Goal: Task Accomplishment & Management: Complete application form

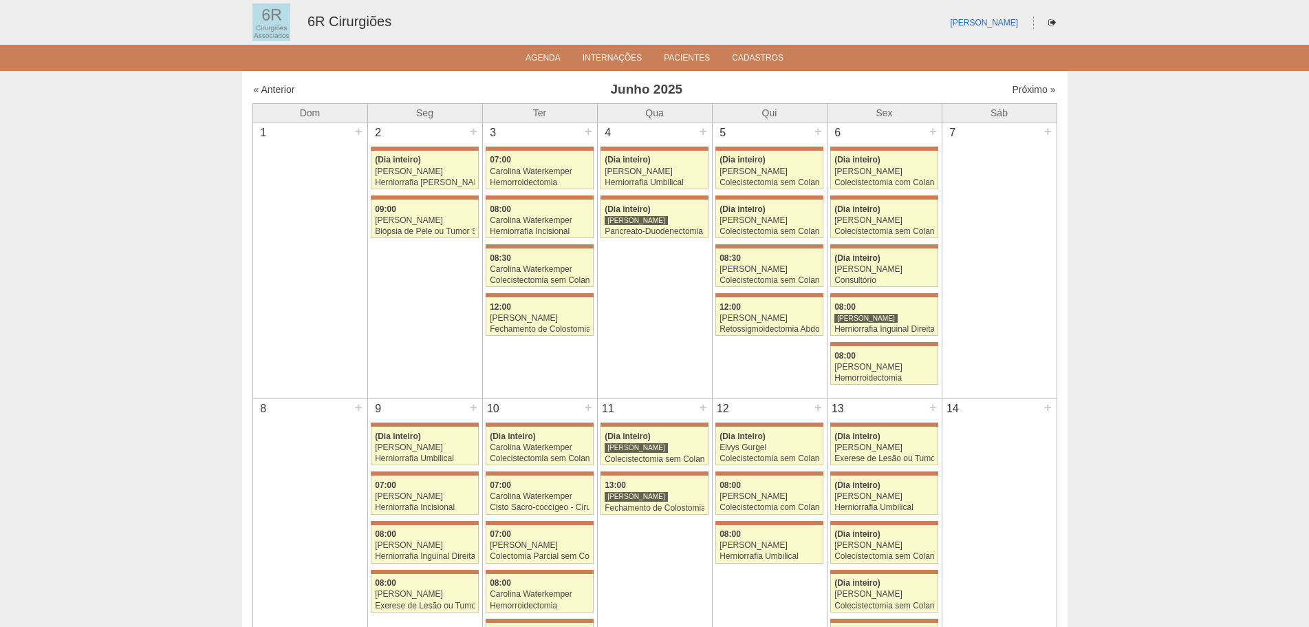
click at [1032, 96] on div "Próximo »" at bounding box center [959, 90] width 193 height 14
click at [1028, 89] on link "Próximo »" at bounding box center [1033, 89] width 43 height 11
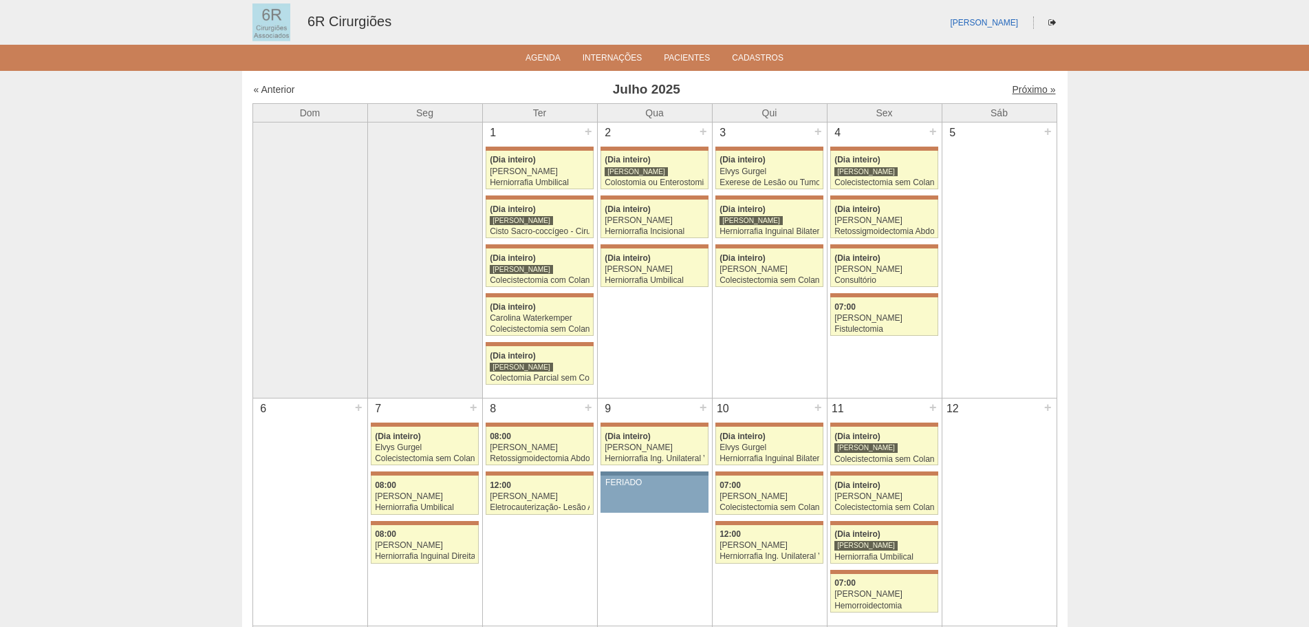
click at [1024, 91] on link "Próximo »" at bounding box center [1033, 89] width 43 height 11
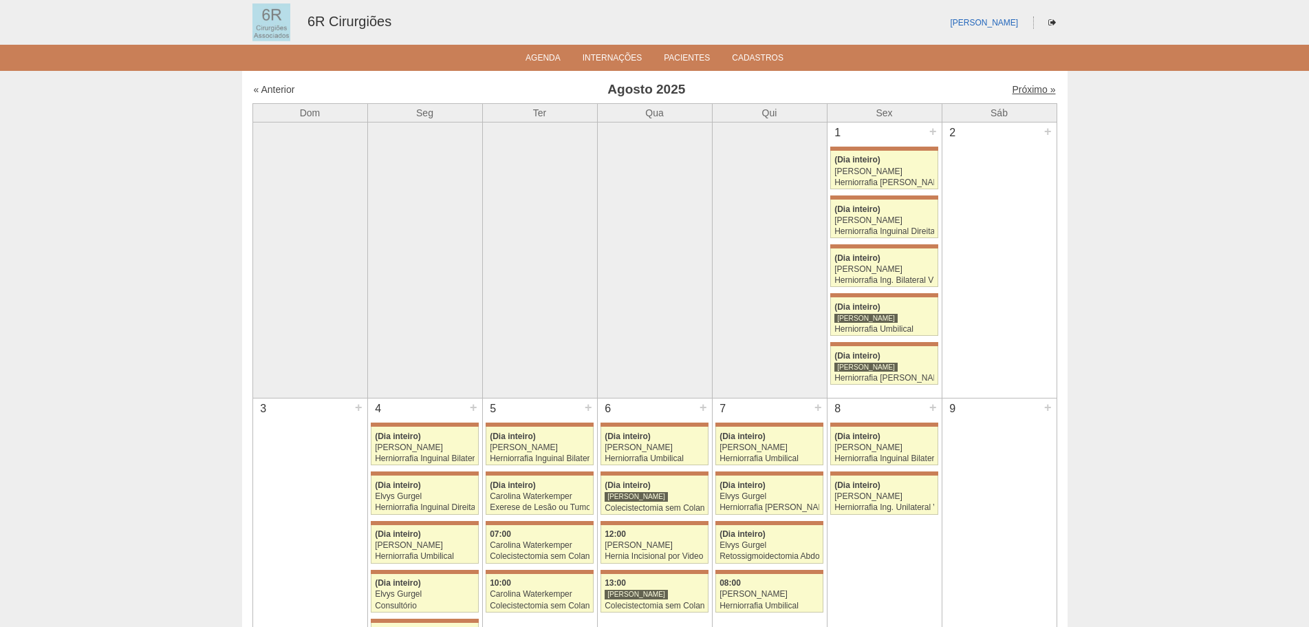
click at [1019, 94] on link "Próximo »" at bounding box center [1033, 89] width 43 height 11
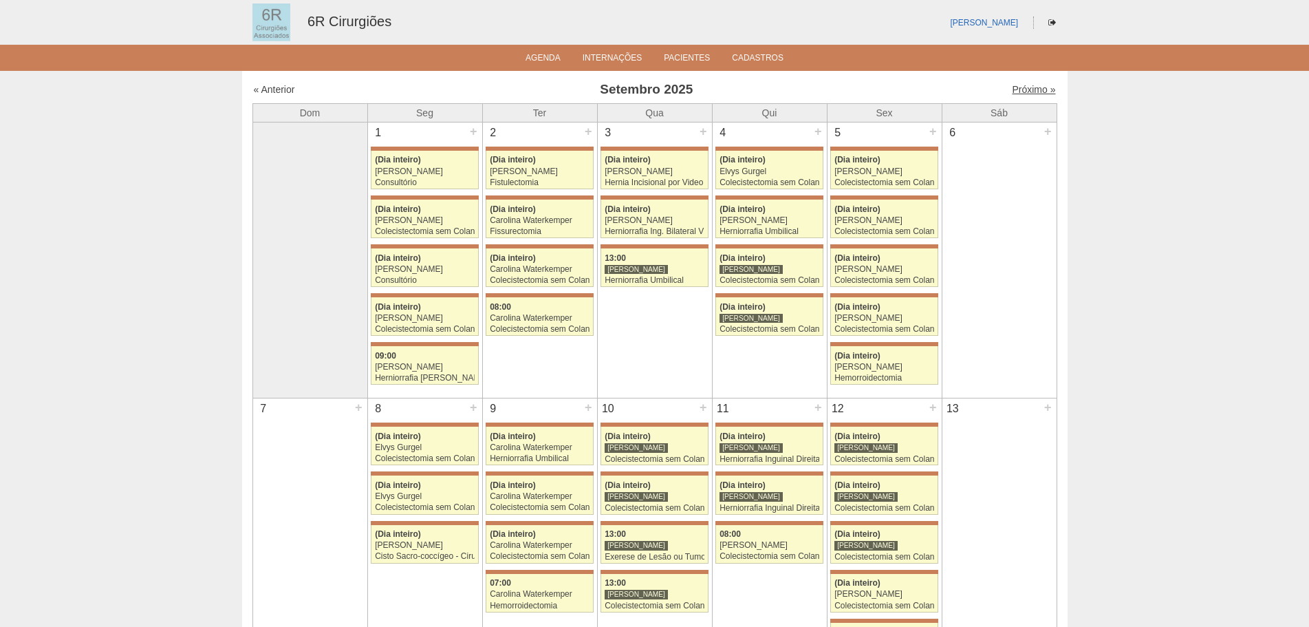
click at [1028, 93] on link "Próximo »" at bounding box center [1033, 89] width 43 height 11
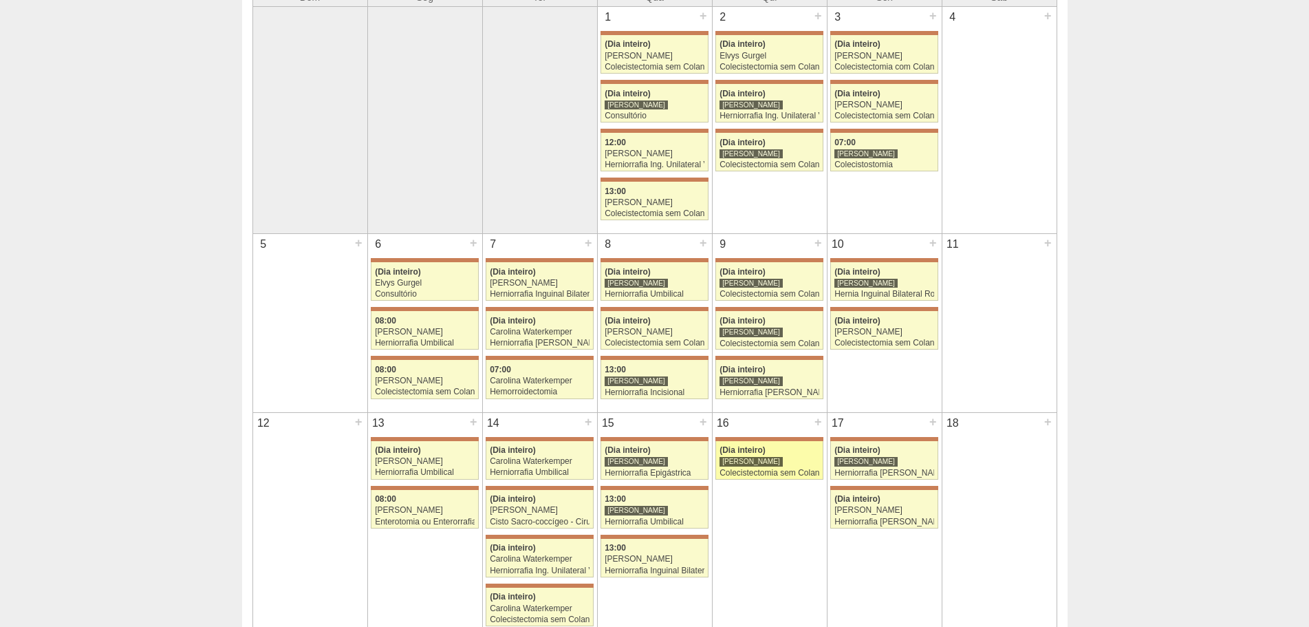
scroll to position [344, 0]
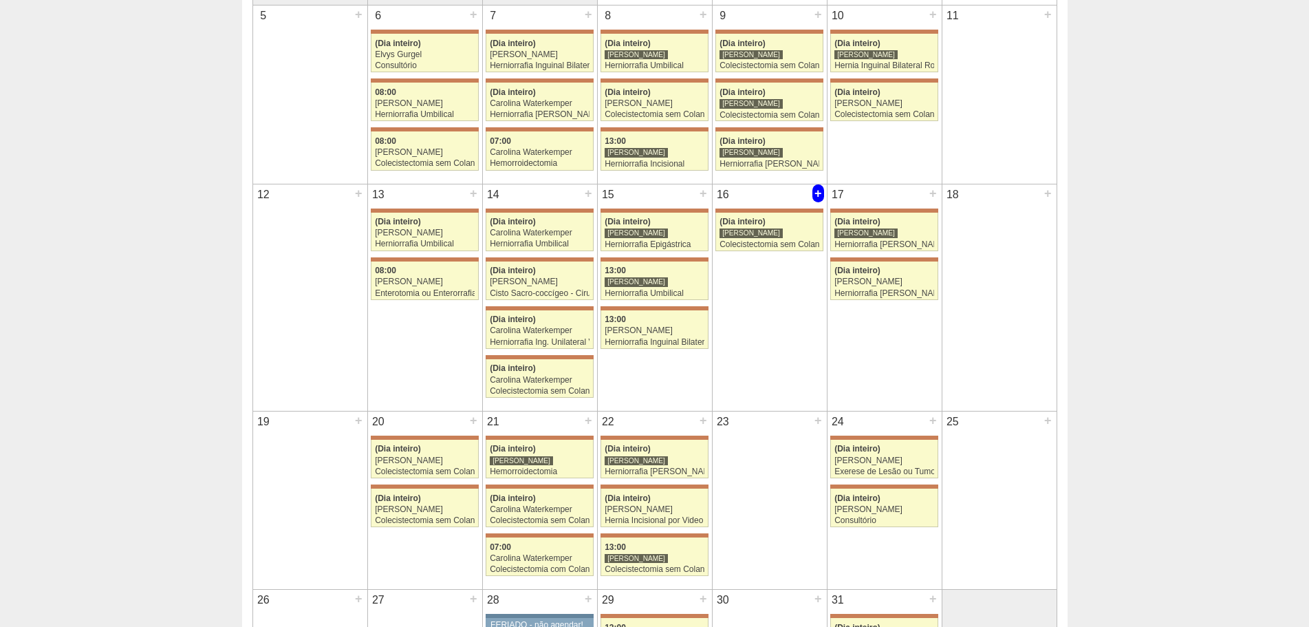
click at [821, 194] on div "+" at bounding box center [818, 193] width 12 height 18
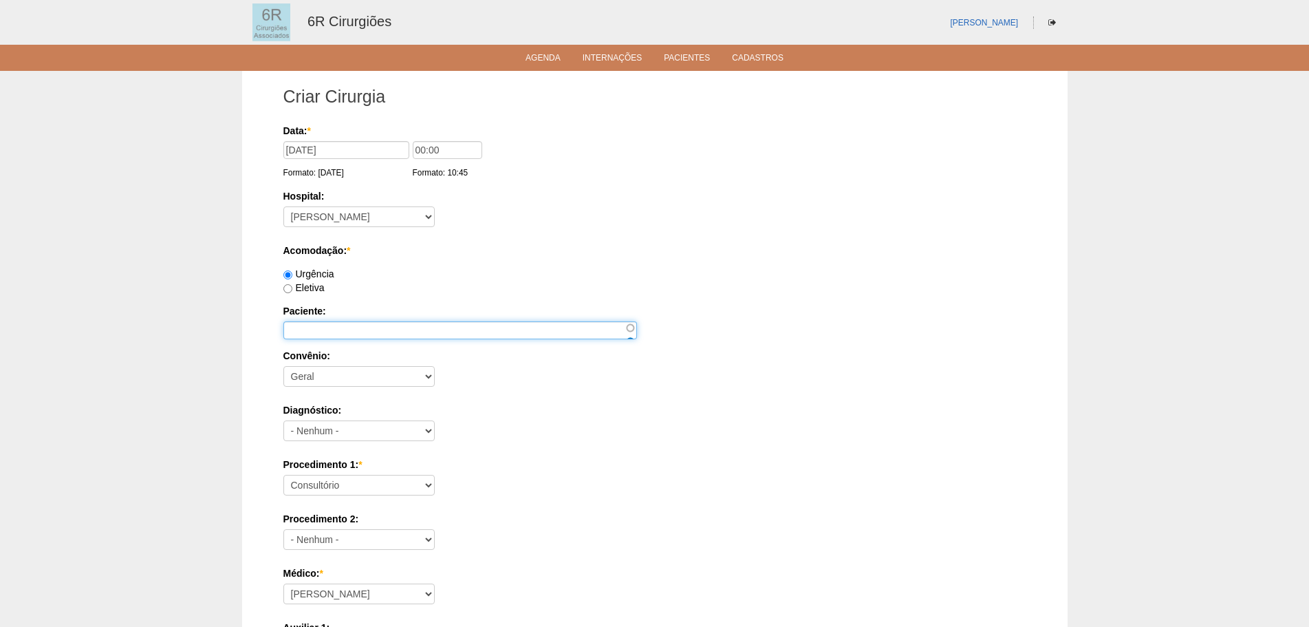
click at [474, 337] on input "Paciente:" at bounding box center [460, 330] width 354 height 18
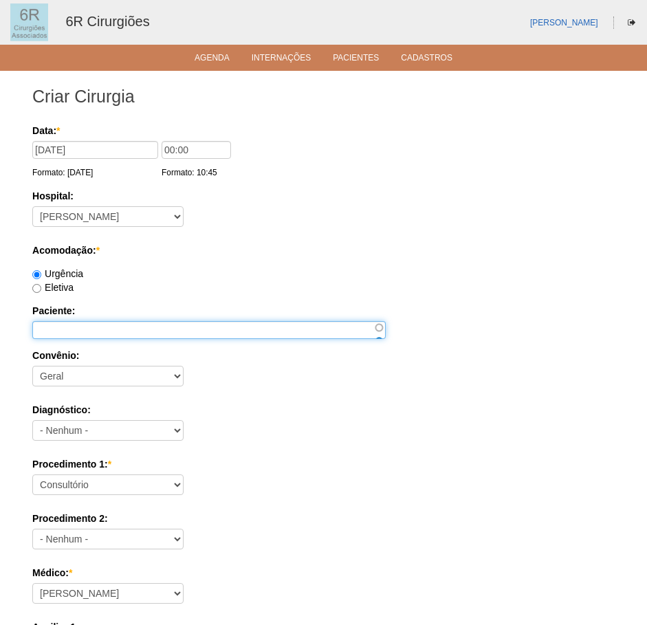
click at [78, 331] on input "Paciente:" at bounding box center [209, 330] width 354 height 18
paste input "[PERSON_NAME]"
type input "[PERSON_NAME]"
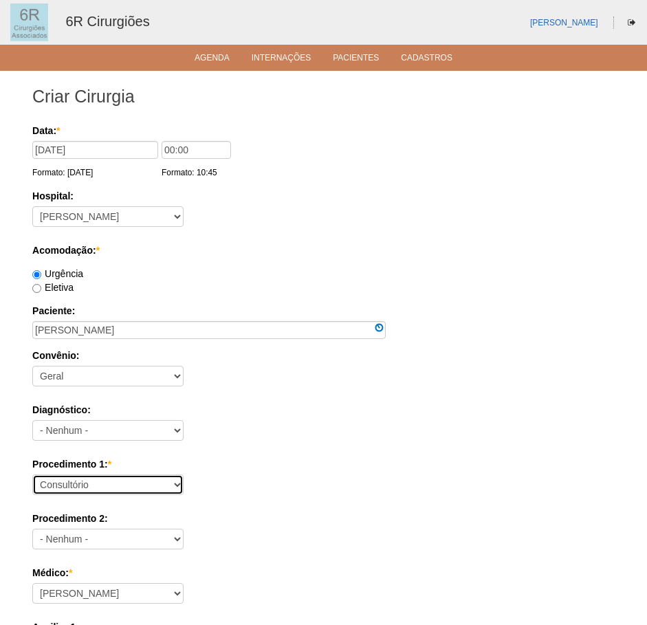
click at [135, 486] on select "Consultório Abscesso Hepático - Drenagem Abscesso perianal Amputação Abdômino P…" at bounding box center [107, 485] width 151 height 21
select select "66551"
click at [32, 475] on select "Consultório Abscesso Hepático - Drenagem Abscesso perianal Amputação Abdômino P…" at bounding box center [107, 485] width 151 height 21
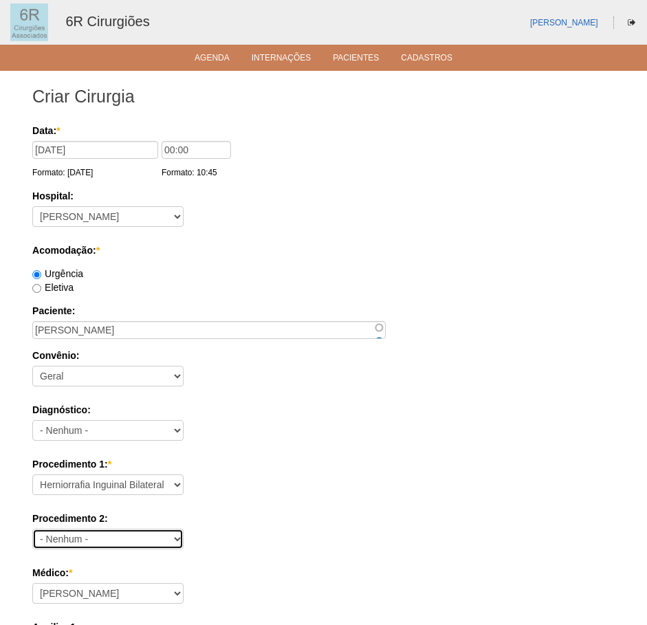
click at [120, 544] on select "- Nenhum - Consultório Abscesso Hepático - Drenagem Abscesso perianal Amputação…" at bounding box center [107, 539] width 151 height 21
select select "66650"
click at [32, 529] on select "- Nenhum - Consultório Abscesso Hepático - Drenagem Abscesso perianal Amputação…" at bounding box center [107, 539] width 151 height 21
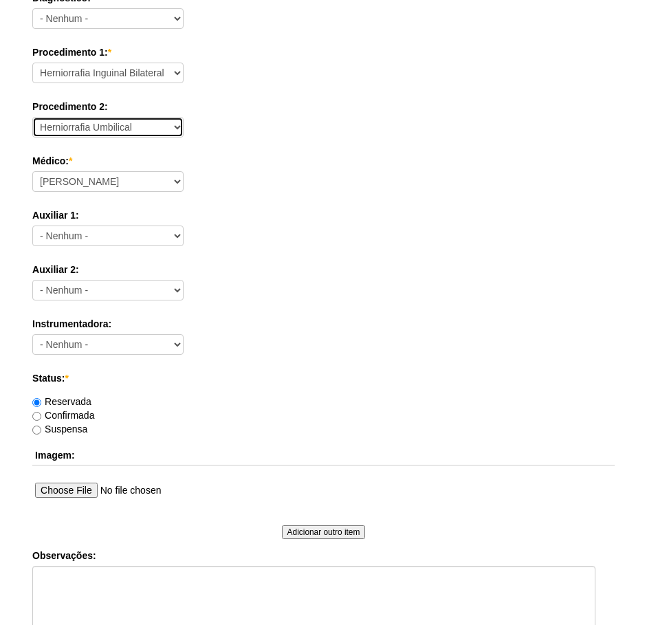
scroll to position [413, 0]
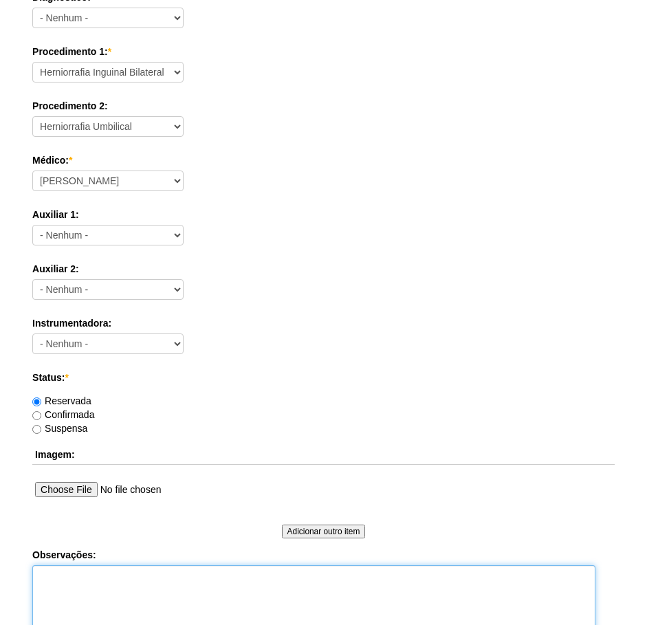
click at [129, 589] on textarea "Observações:" at bounding box center [313, 603] width 563 height 76
click at [102, 588] on textarea "DN : 28/01/1967 TELEFONE: 11976557172" at bounding box center [313, 603] width 563 height 76
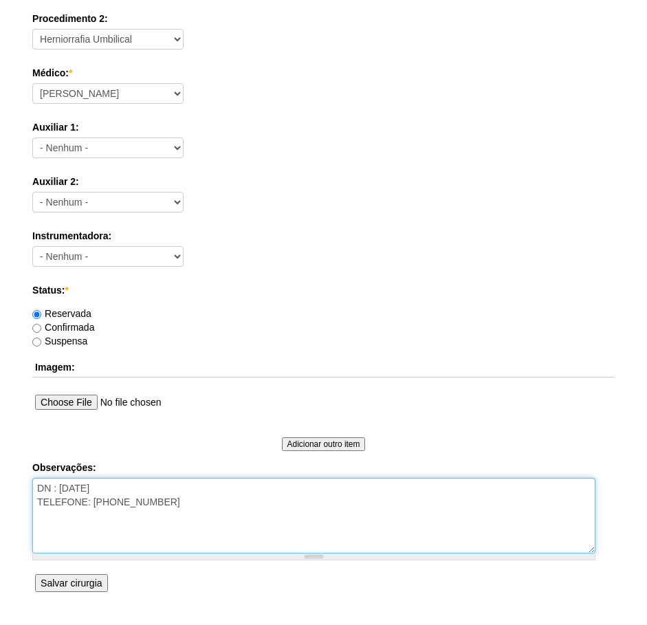
scroll to position [603, 0]
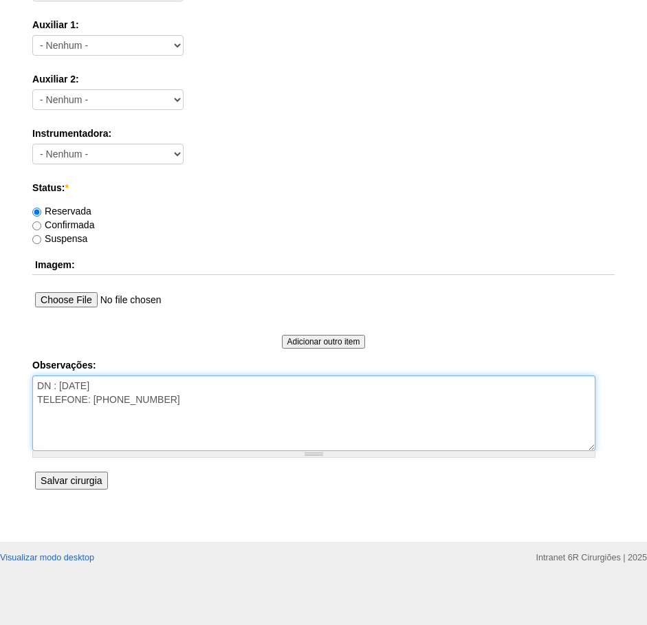
type textarea "DN : 28/01/1967 TELEFONE: (11) 976557172"
click at [53, 481] on input "Salvar cirurgia" at bounding box center [71, 481] width 72 height 18
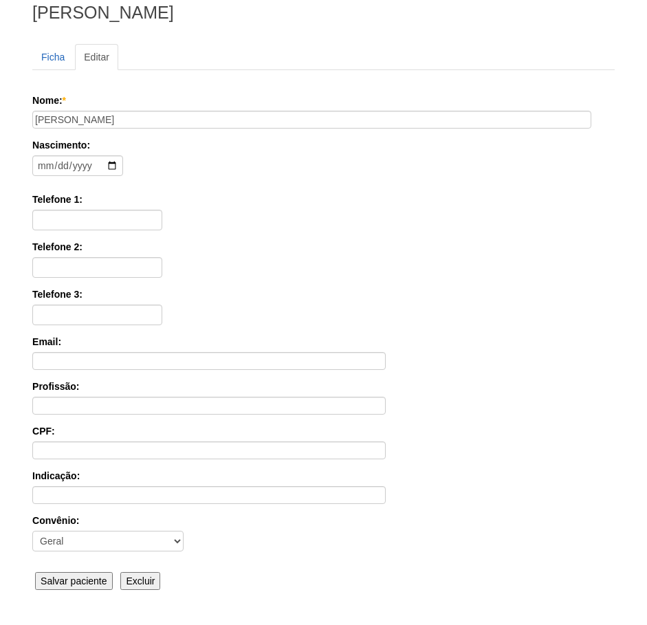
scroll to position [215, 0]
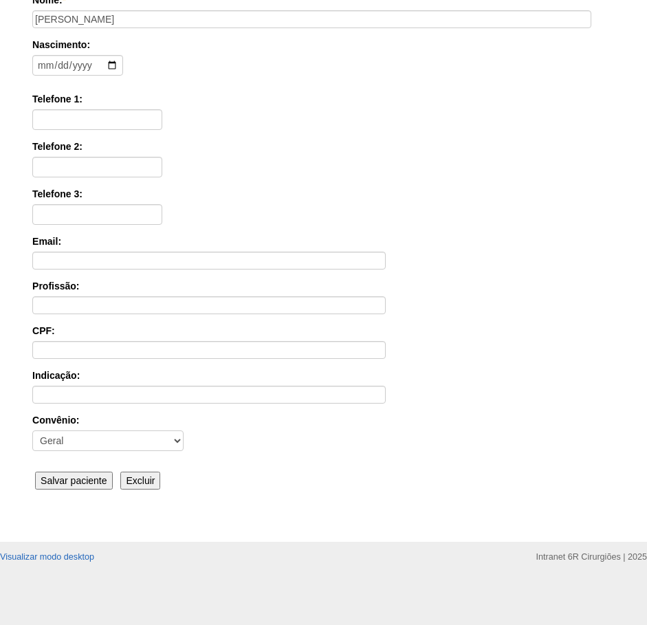
click at [93, 475] on input "Salvar paciente" at bounding box center [74, 481] width 78 height 18
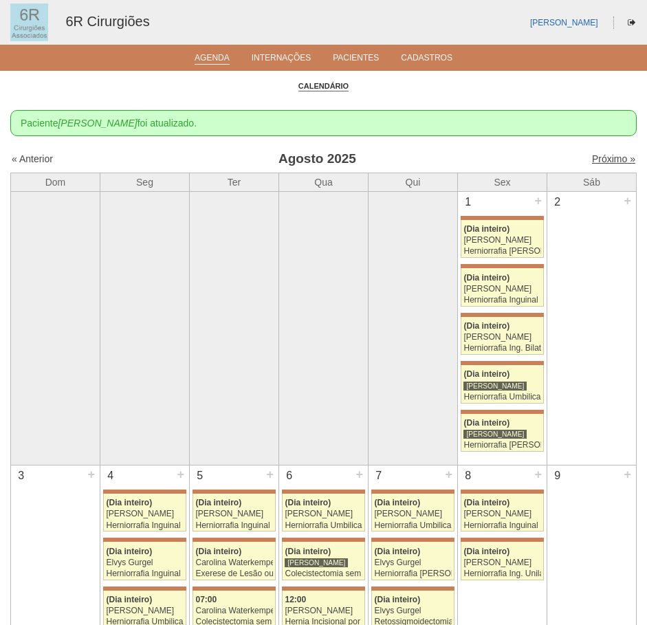
click at [592, 158] on link "Próximo »" at bounding box center [613, 158] width 43 height 11
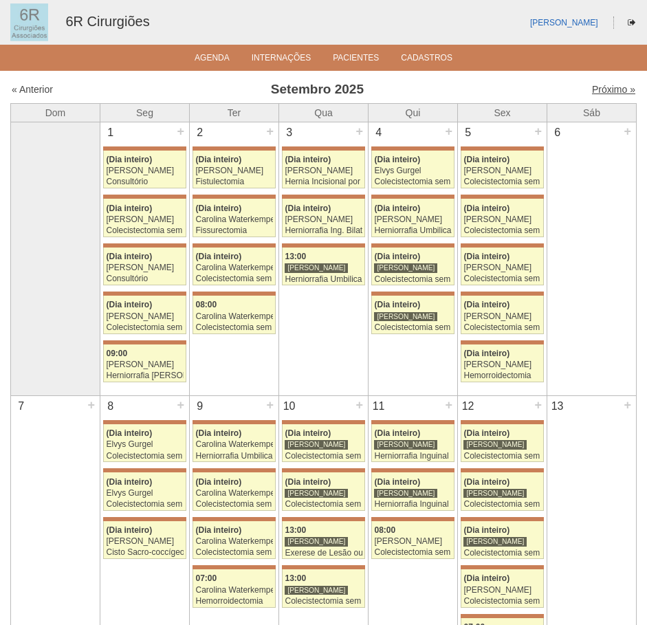
click at [609, 91] on link "Próximo »" at bounding box center [613, 89] width 43 height 11
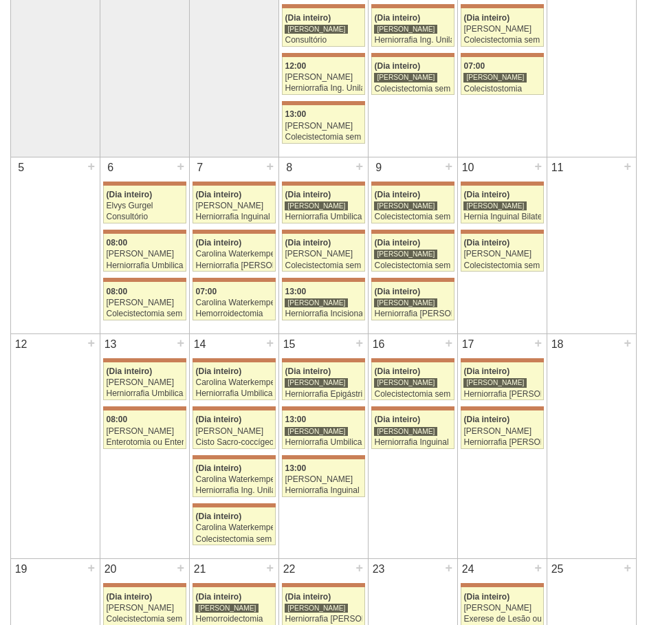
scroll to position [206, 0]
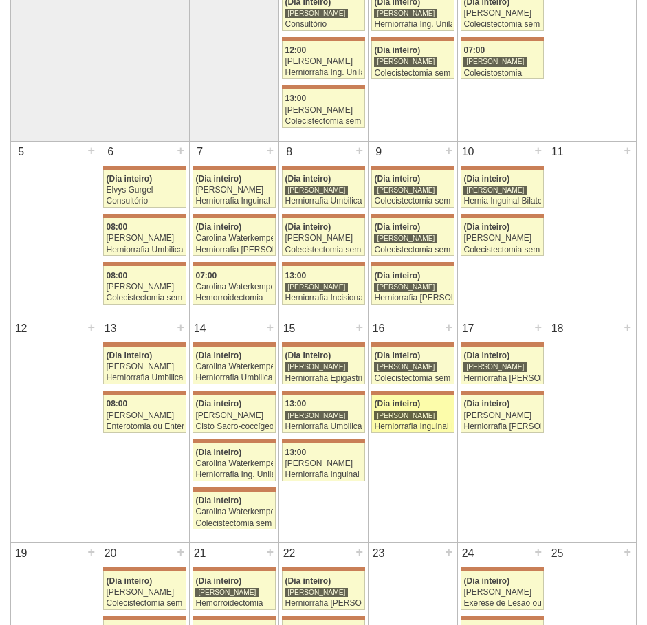
click at [428, 414] on div "[PERSON_NAME]" at bounding box center [412, 415] width 77 height 9
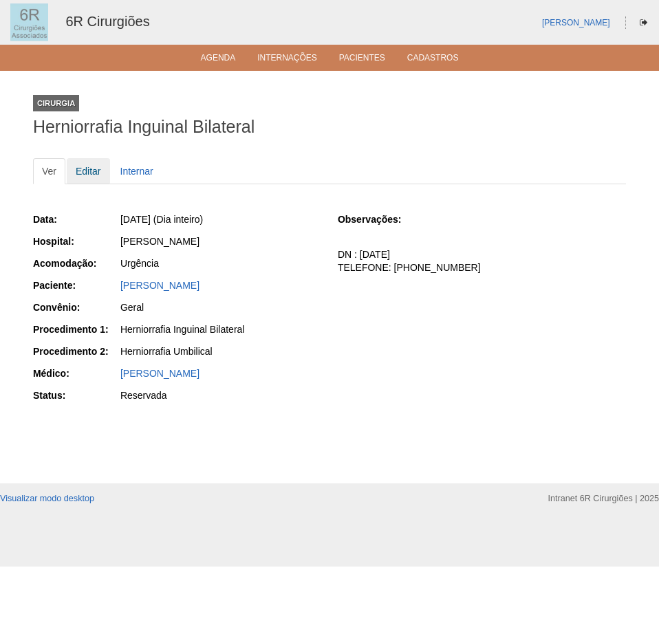
click at [100, 168] on link "Editar" at bounding box center [88, 171] width 43 height 26
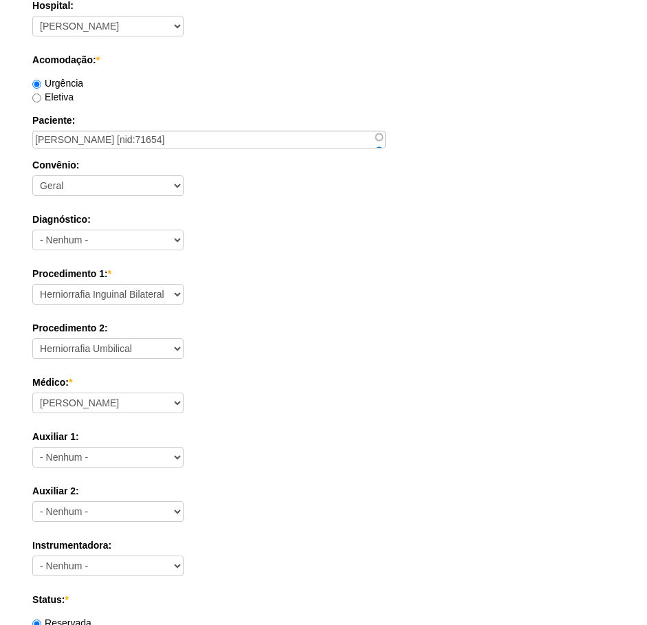
scroll to position [275, 0]
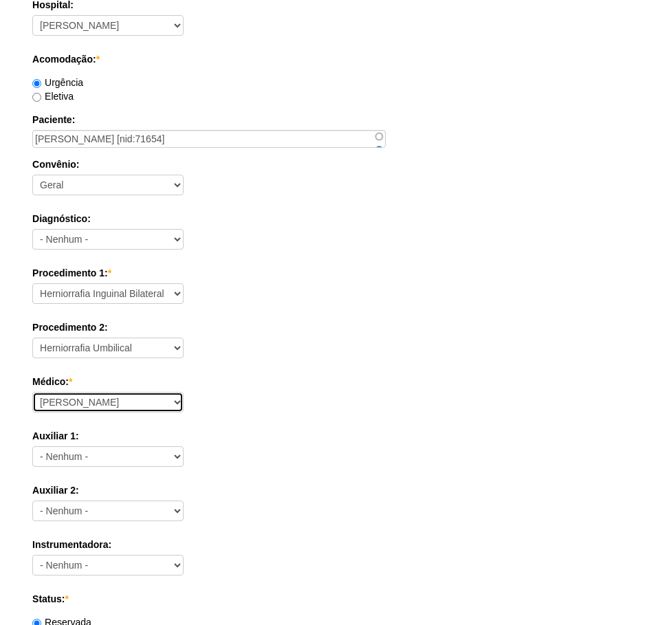
click at [111, 401] on select "Aline Zanon Bariatricas Bruno Bulisani Bruno Oliveira Carolina Waterkemper Elvy…" at bounding box center [107, 402] width 151 height 21
select select "72"
click at [32, 392] on select "Aline Zanon Bariatricas Bruno Bulisani Bruno Oliveira Carolina Waterkemper Elvy…" at bounding box center [107, 402] width 151 height 21
click at [314, 446] on div "Auxiliar 1: - Nenhum - Aline Zanon Bariatricas Bruno Bulisani Bruno Oliveira Ca…" at bounding box center [323, 451] width 583 height 45
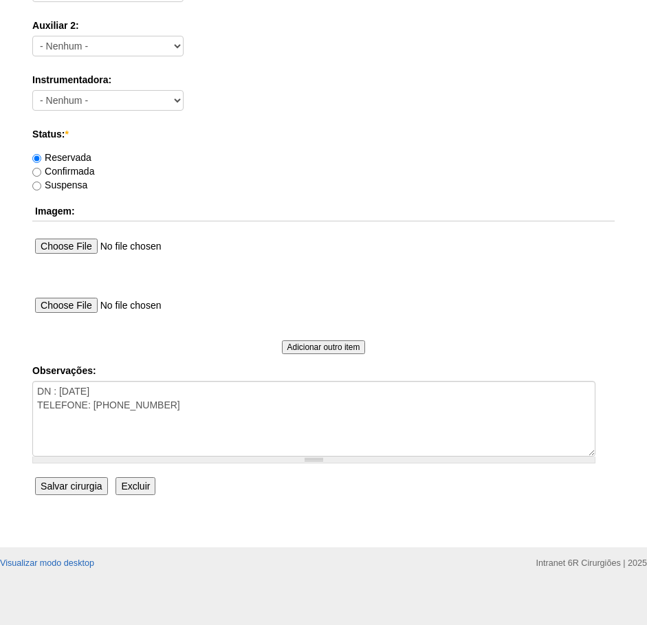
scroll to position [746, 0]
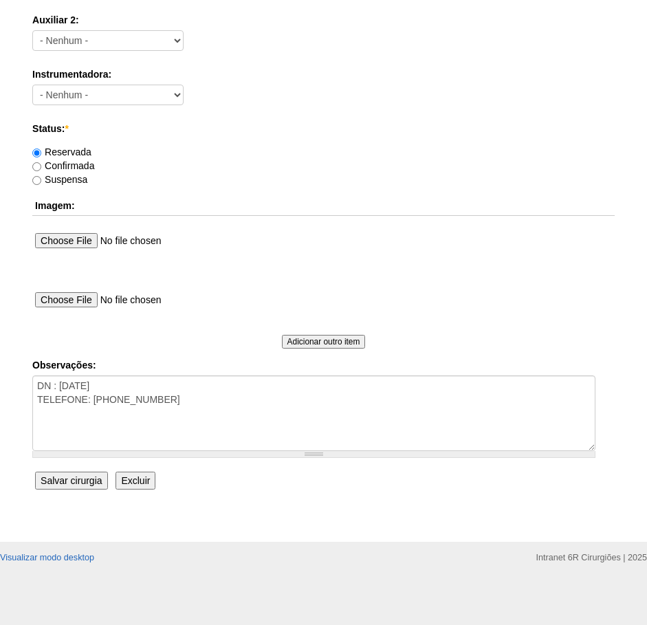
click at [76, 482] on input "Salvar cirurgia" at bounding box center [71, 481] width 72 height 18
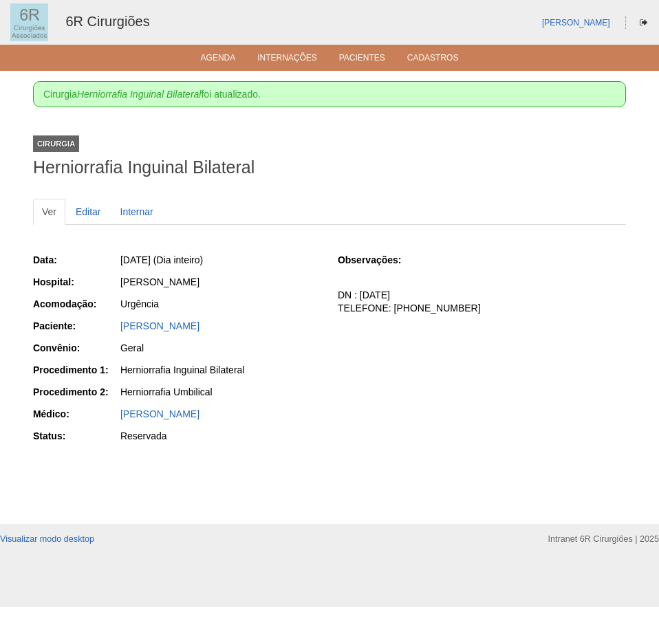
click at [236, 65] on ul "Agenda Internações Pacientes Cadastros" at bounding box center [329, 58] width 659 height 26
click at [227, 58] on link "Agenda" at bounding box center [218, 59] width 35 height 12
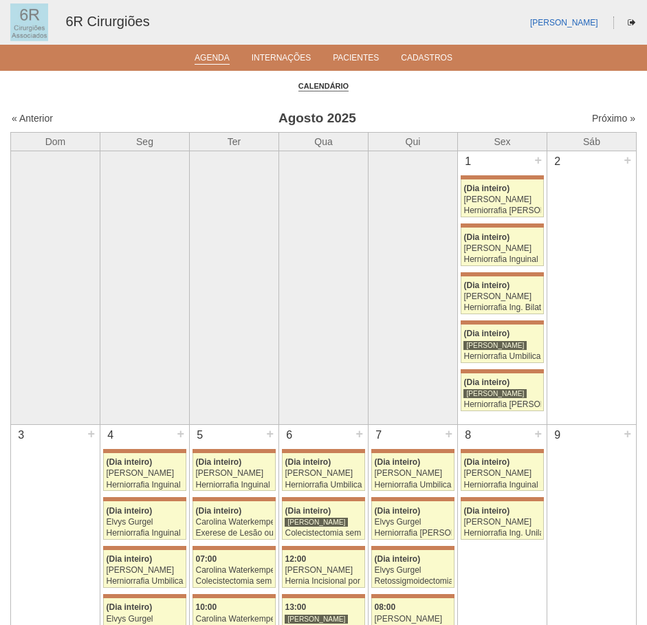
click at [596, 111] on div "Próximo »" at bounding box center [561, 118] width 150 height 14
click at [596, 118] on link "Próximo »" at bounding box center [613, 118] width 43 height 11
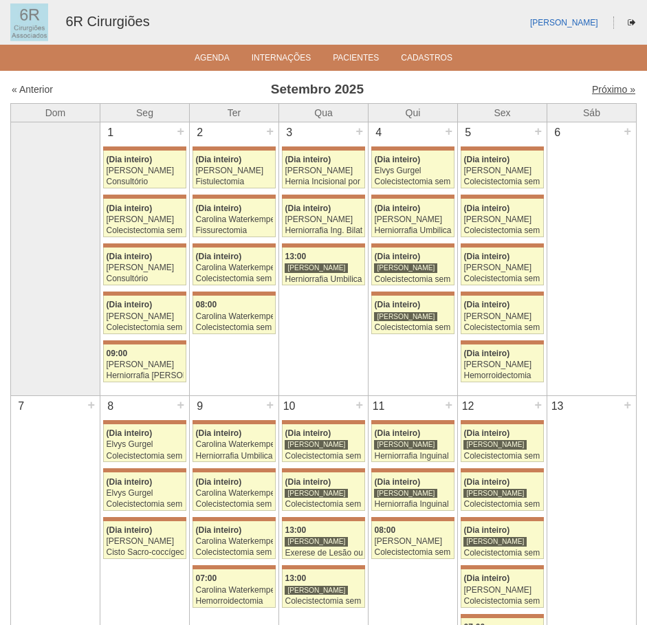
click at [593, 94] on link "Próximo »" at bounding box center [613, 89] width 43 height 11
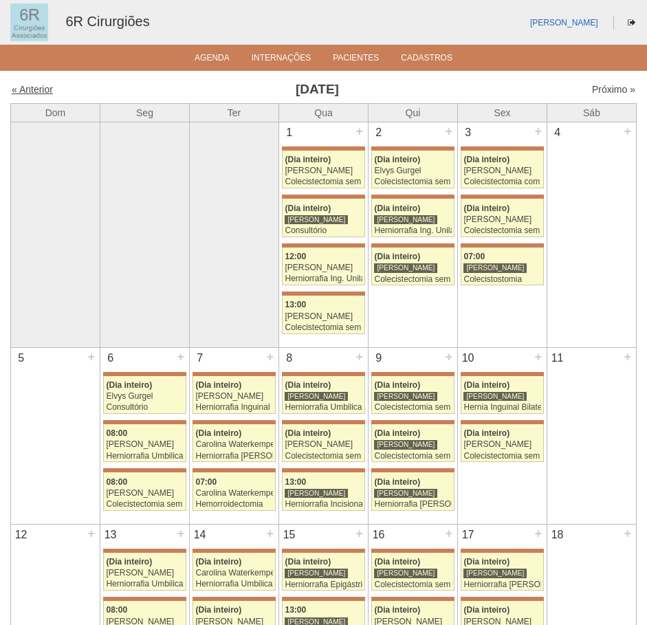
click at [35, 91] on link "« Anterior" at bounding box center [32, 89] width 41 height 11
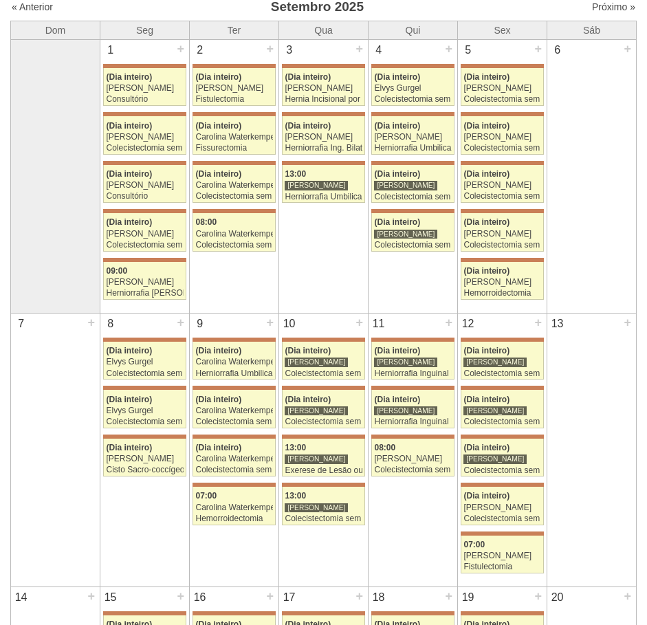
scroll to position [69, 0]
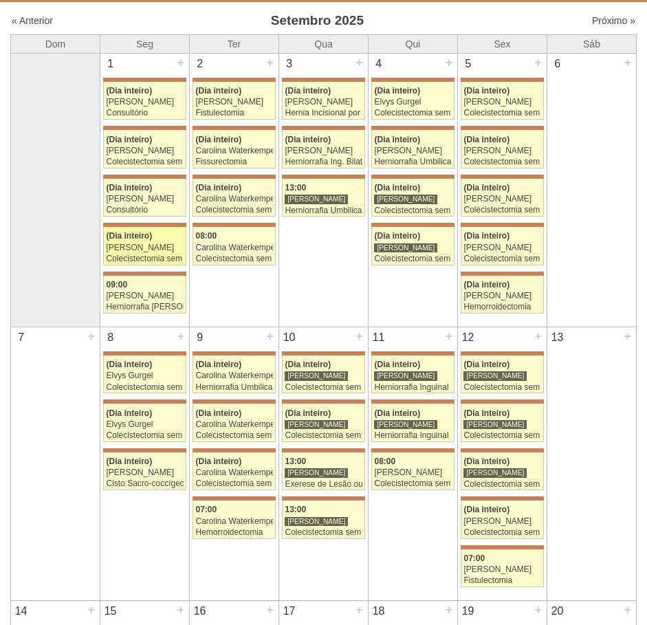
click at [144, 230] on link "71458 Iara Bessa (Dia inteiro) Aline Zanon Colecistectomia sem Colangiografia H…" at bounding box center [144, 246] width 83 height 38
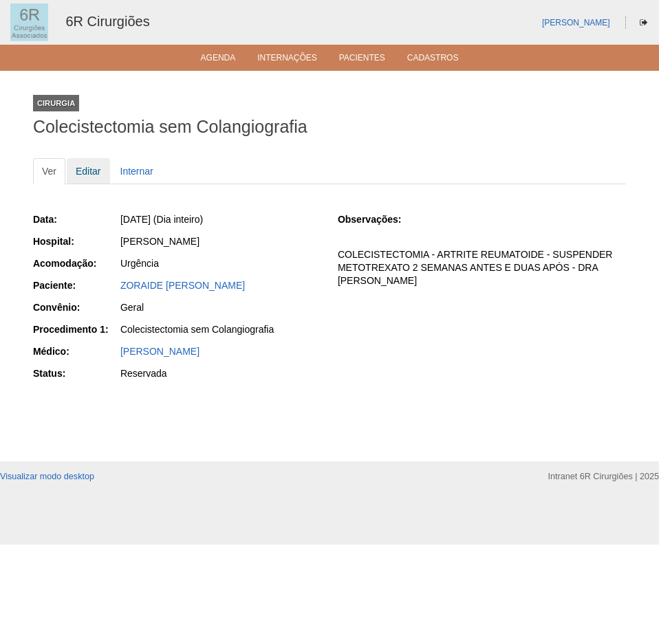
click at [103, 173] on link "Editar" at bounding box center [88, 171] width 43 height 26
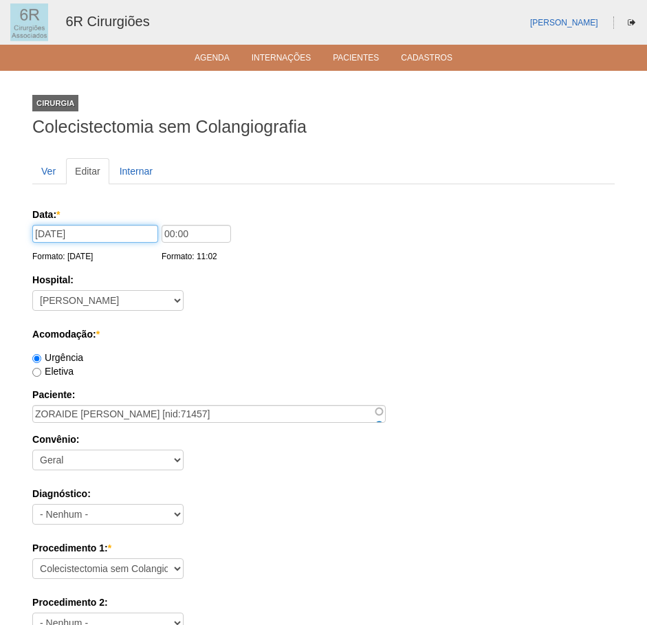
click at [140, 237] on input "[DATE]" at bounding box center [95, 234] width 126 height 18
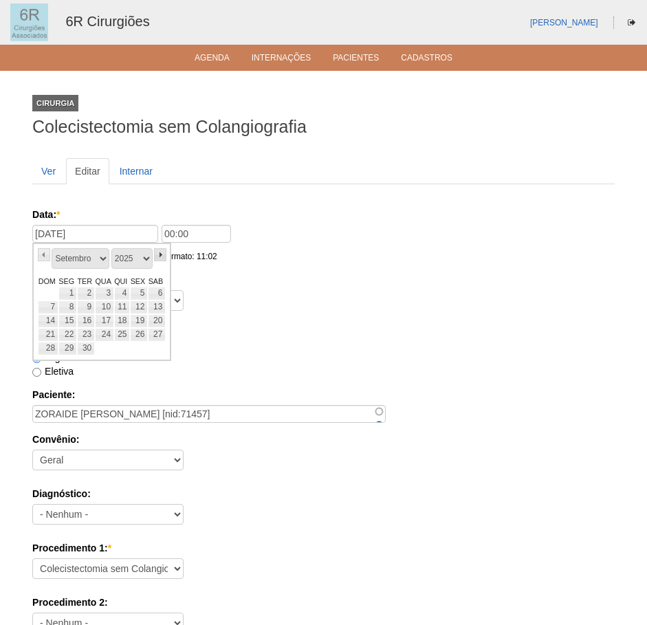
click at [159, 256] on link "»" at bounding box center [160, 254] width 12 height 13
click at [72, 344] on link "27" at bounding box center [67, 349] width 19 height 14
type input "[DATE]"
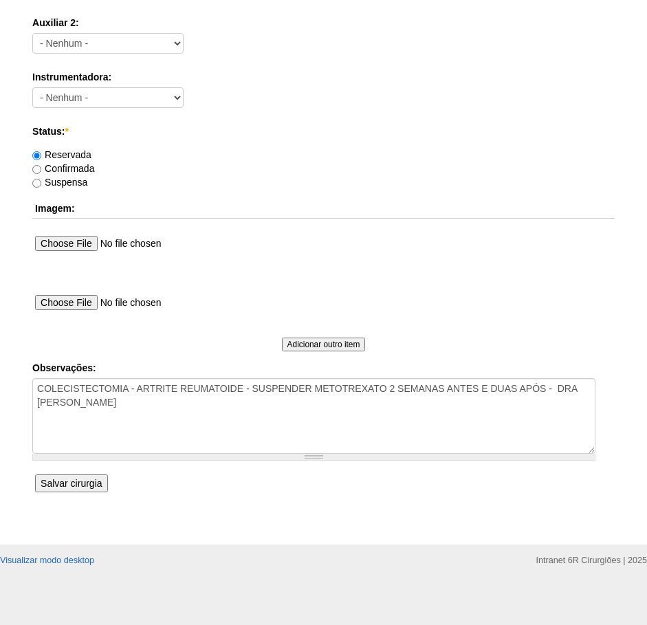
scroll to position [746, 0]
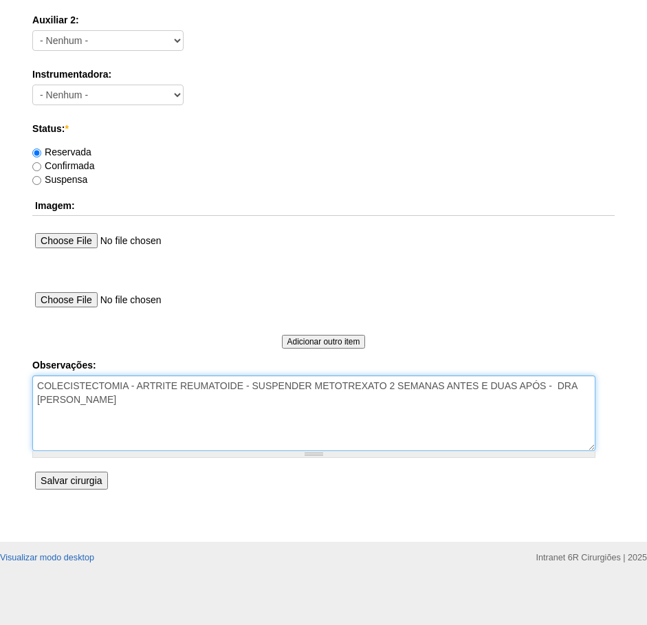
click at [173, 418] on textarea "COLECISTECTOMIA - ARTRITE REUMATOIDE - SUSPENDER METOTREXATO 2 SEMANAS ANTES E …" at bounding box center [313, 414] width 563 height 76
type textarea "COLECISTECTOMIA - ARTRITE REUMATOIDE - SUSPENDER METOTREXATO 2 SEMANAS ANTES E …"
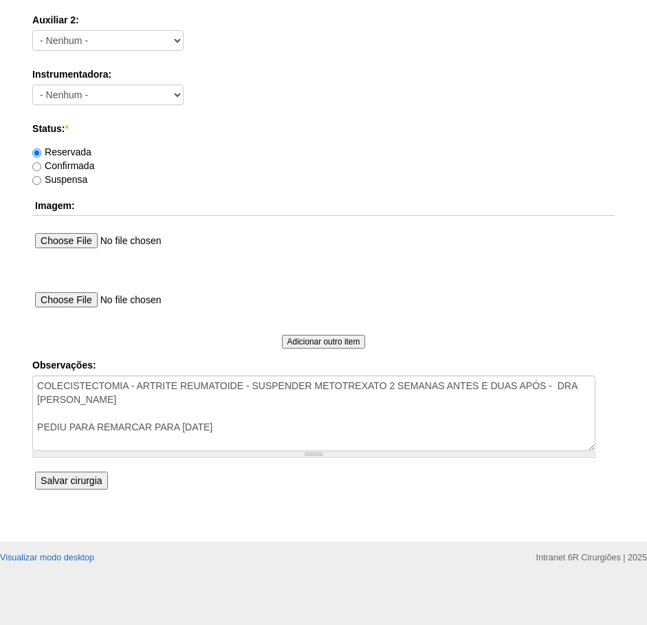
click at [80, 486] on input "Salvar cirurgia" at bounding box center [71, 481] width 72 height 18
